Goal: Obtain resource: Download file/media

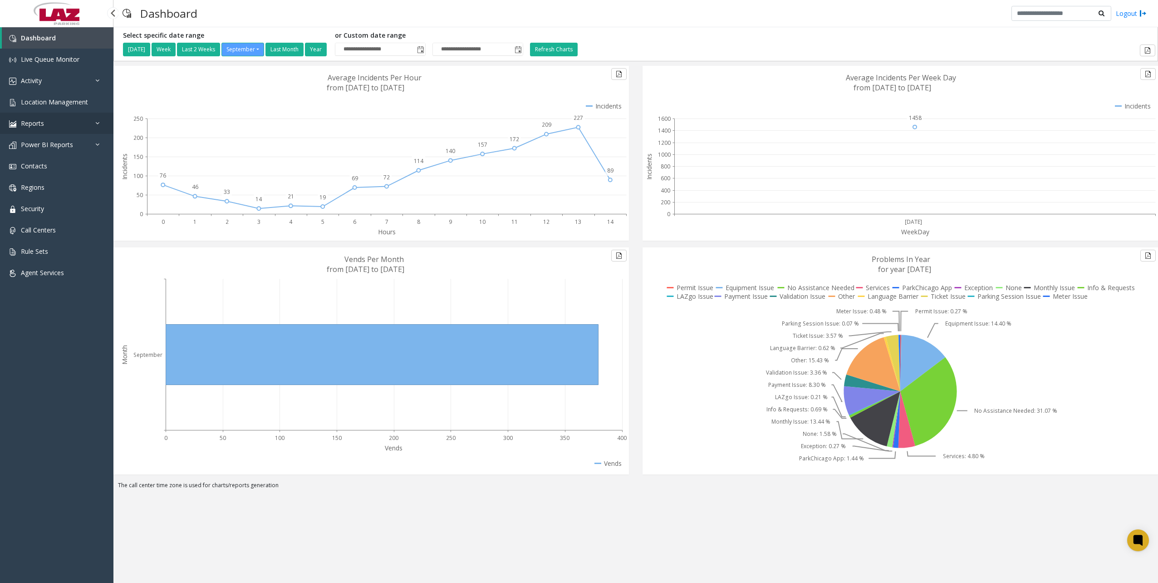
click at [36, 126] on span "Reports" at bounding box center [32, 123] width 23 height 9
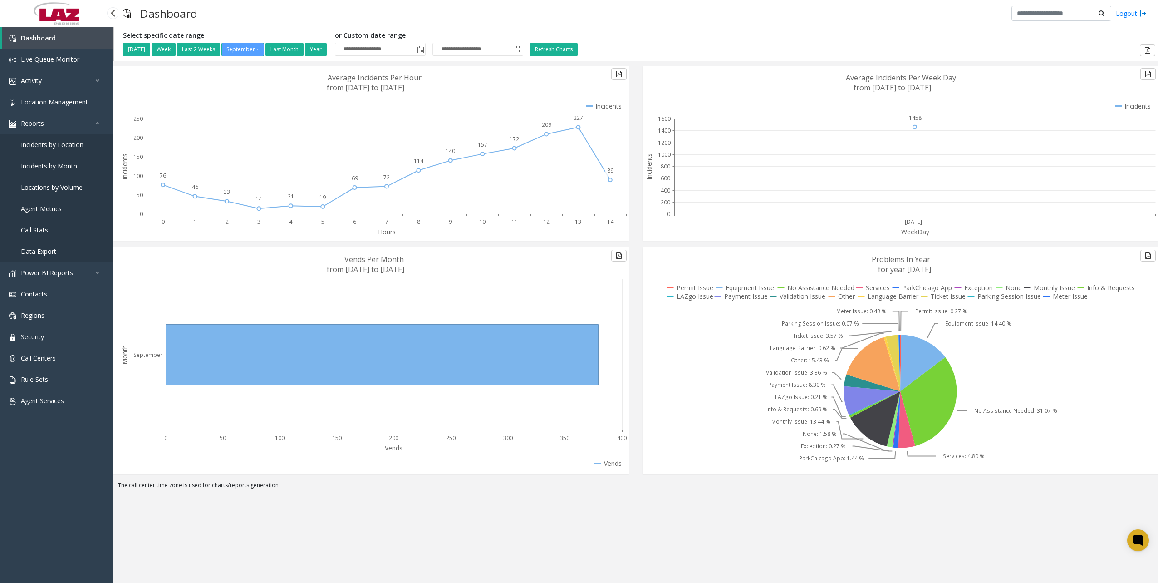
click at [56, 255] on link "Data Export" at bounding box center [56, 250] width 113 height 21
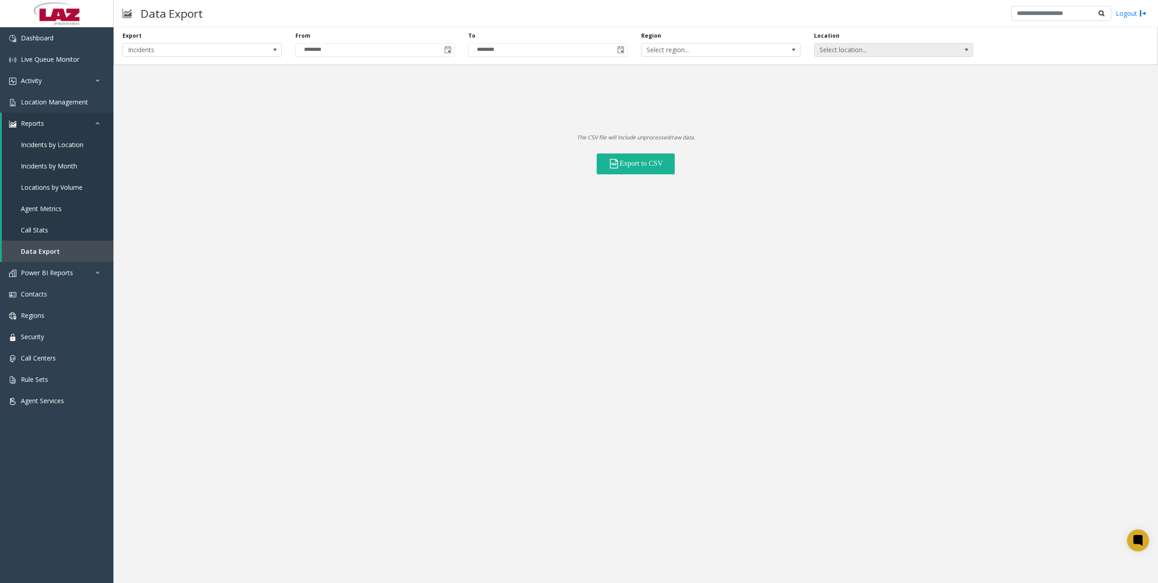
click at [896, 45] on span "Select location..." at bounding box center [877, 50] width 127 height 13
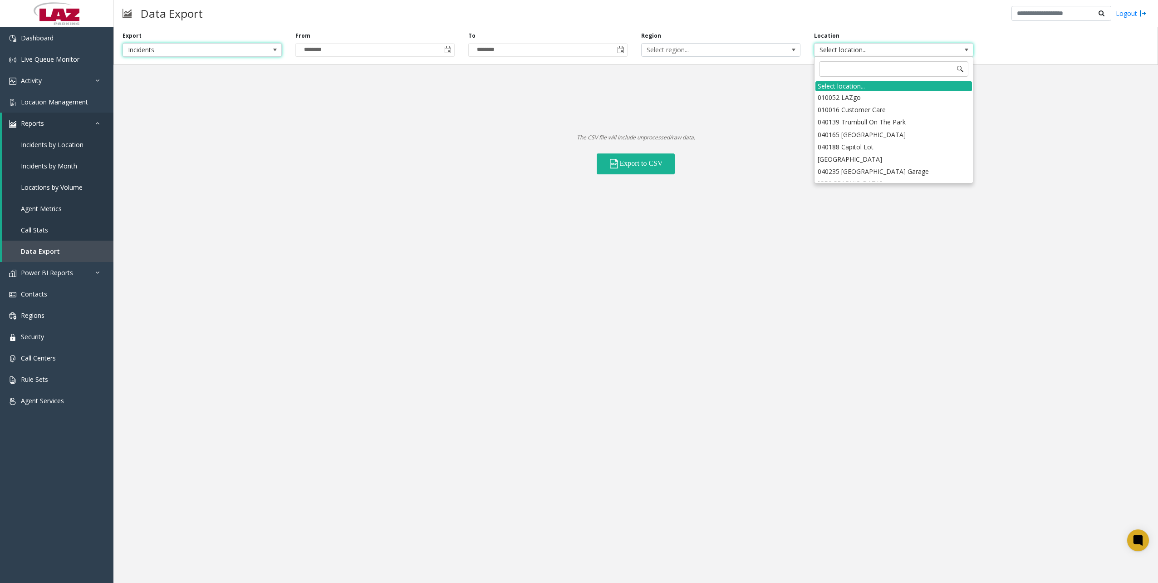
click at [266, 44] on span "Incidents" at bounding box center [201, 50] width 159 height 14
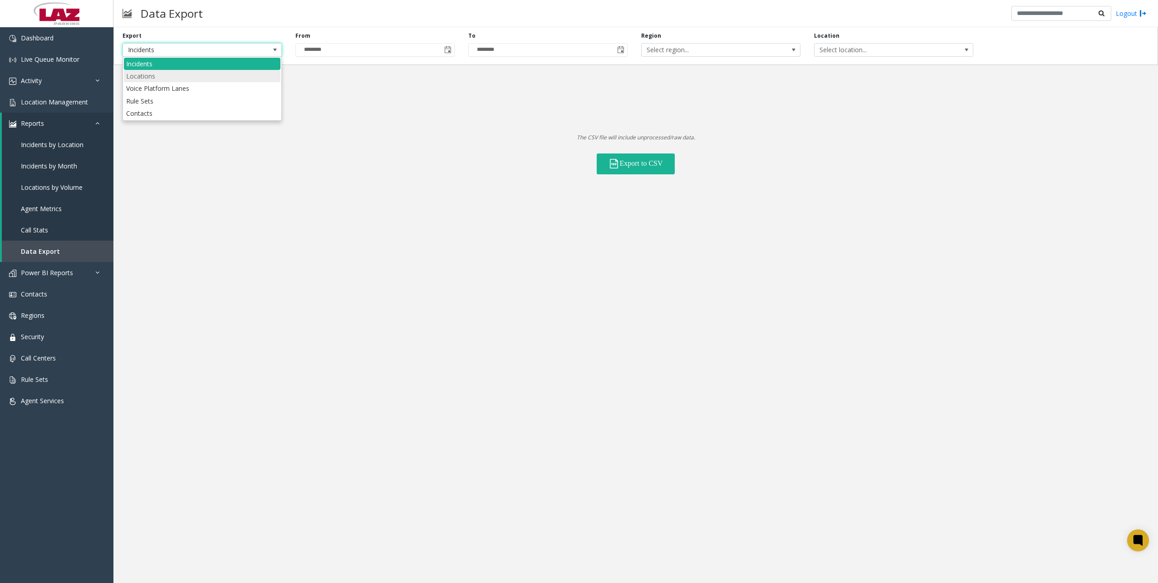
click at [180, 80] on li "Locations" at bounding box center [202, 76] width 157 height 12
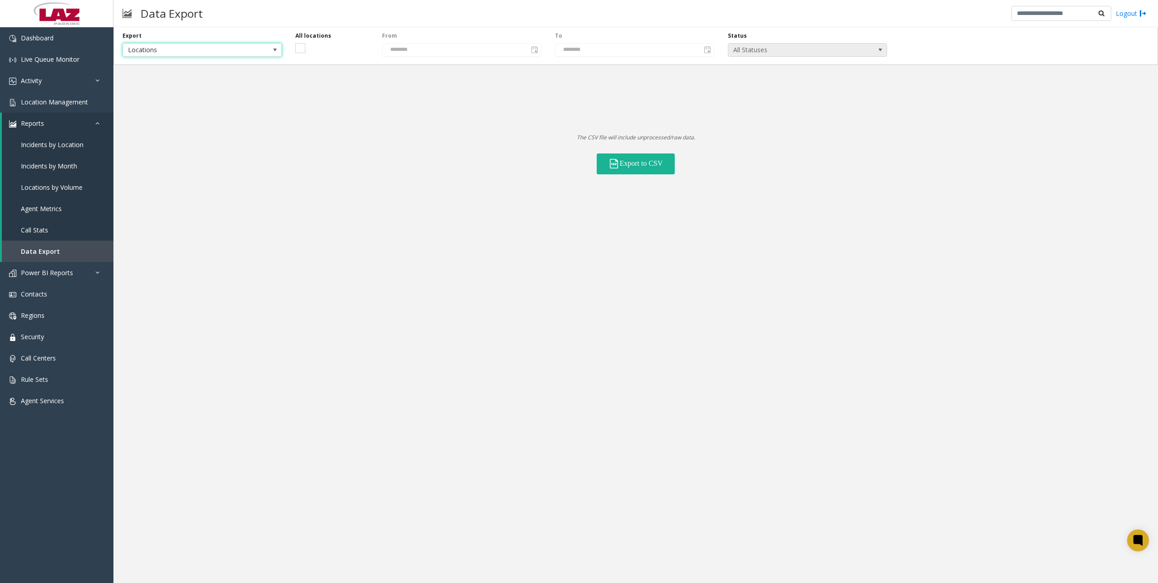
click at [769, 47] on span "All Statuses" at bounding box center [791, 50] width 127 height 13
click at [758, 74] on li "Active" at bounding box center [807, 74] width 157 height 12
click at [744, 196] on div "Export Locations All locations From ******** To ******** Status Active The CSV …" at bounding box center [635, 304] width 1044 height 555
click at [657, 166] on button "Export to CSV" at bounding box center [636, 163] width 78 height 21
